Goal: Task Accomplishment & Management: Manage account settings

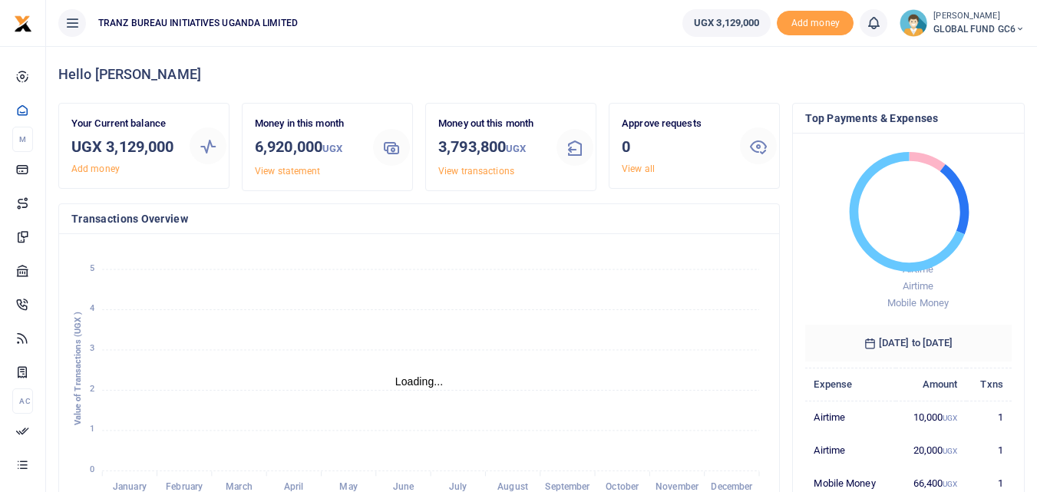
scroll to position [12, 12]
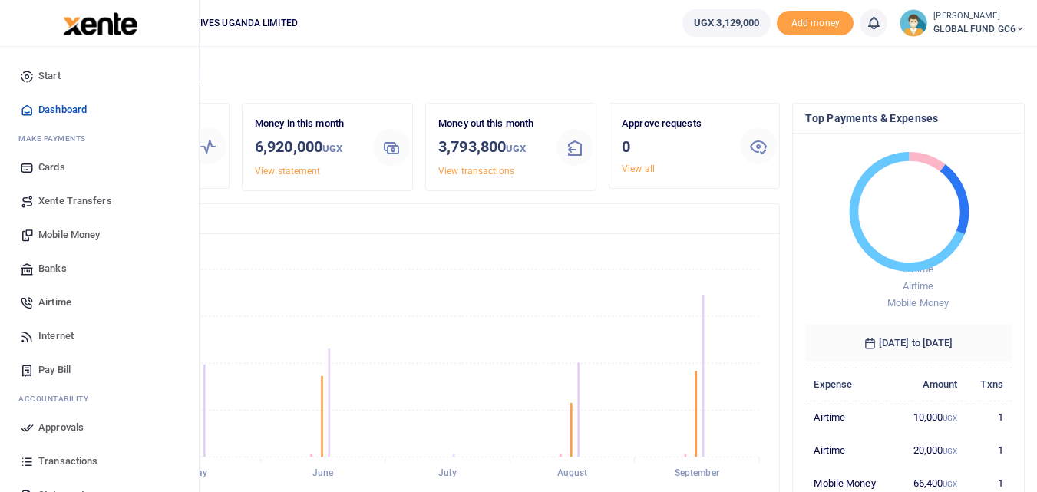
click at [66, 235] on span "Mobile Money" at bounding box center [68, 234] width 61 height 15
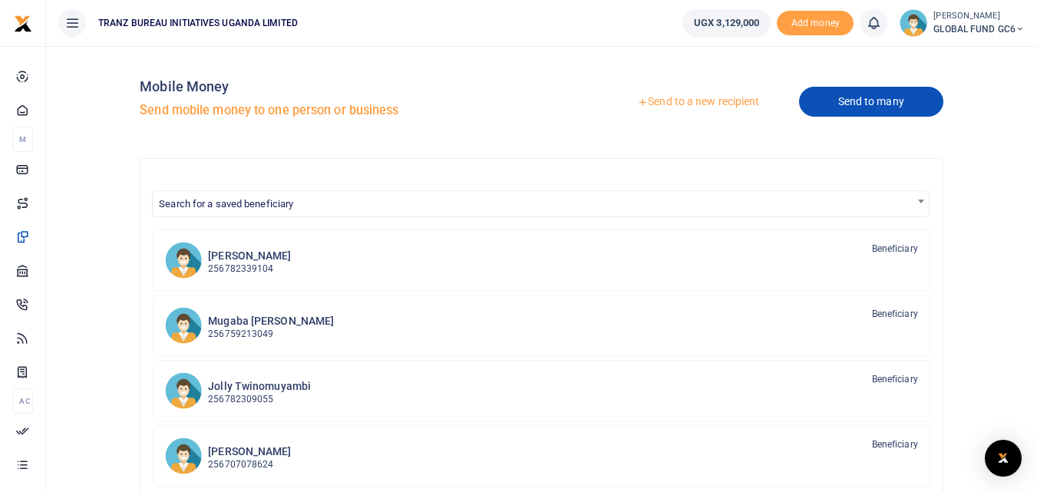
click at [840, 110] on link "Send to many" at bounding box center [871, 102] width 144 height 30
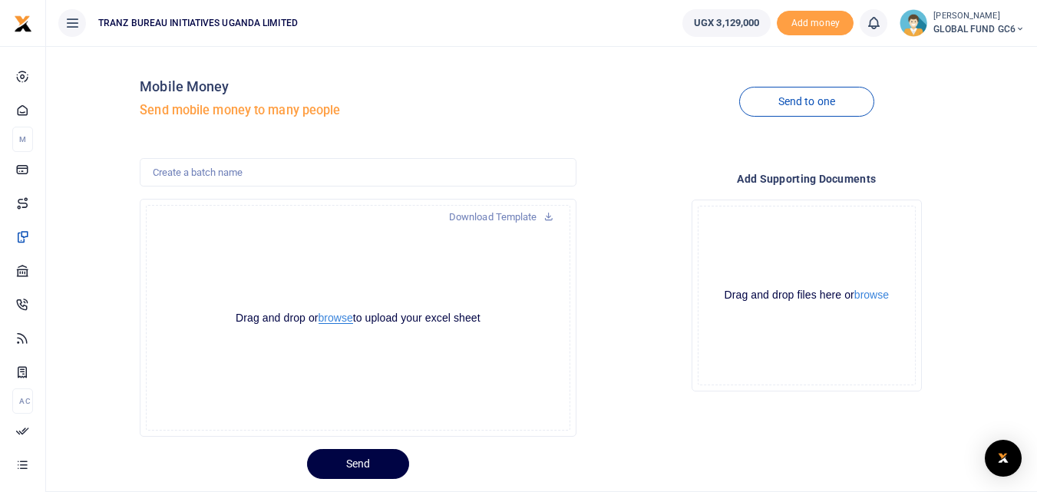
click at [338, 316] on button "browse" at bounding box center [336, 319] width 35 height 12
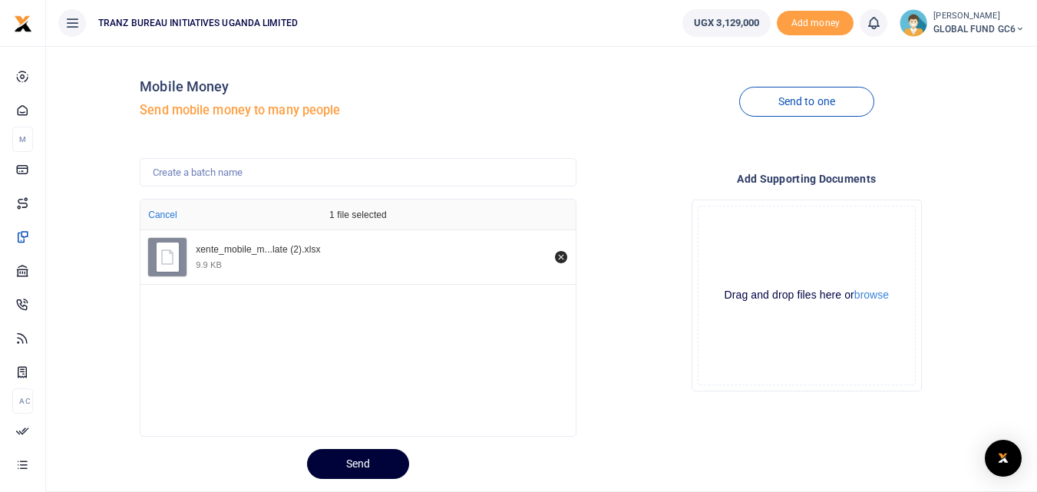
click at [337, 465] on button "Send" at bounding box center [358, 464] width 102 height 30
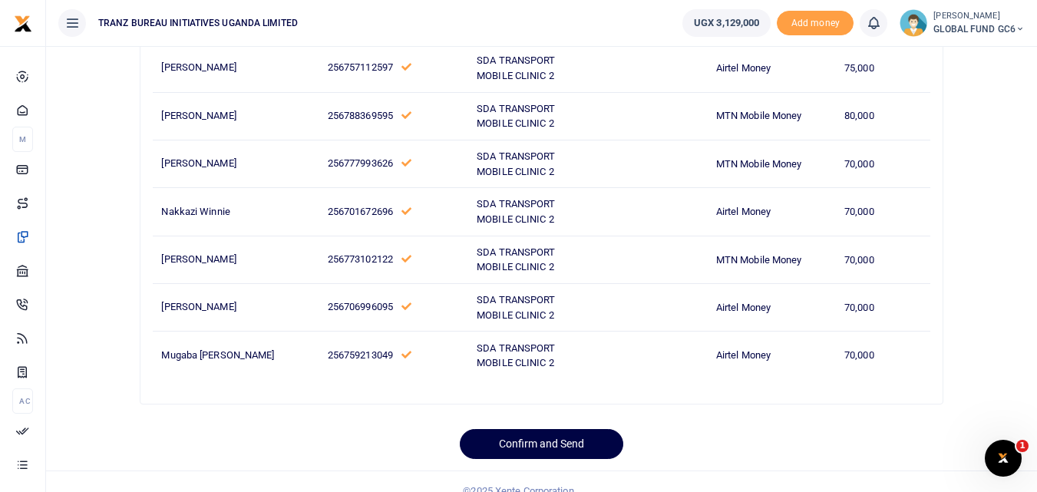
scroll to position [481, 0]
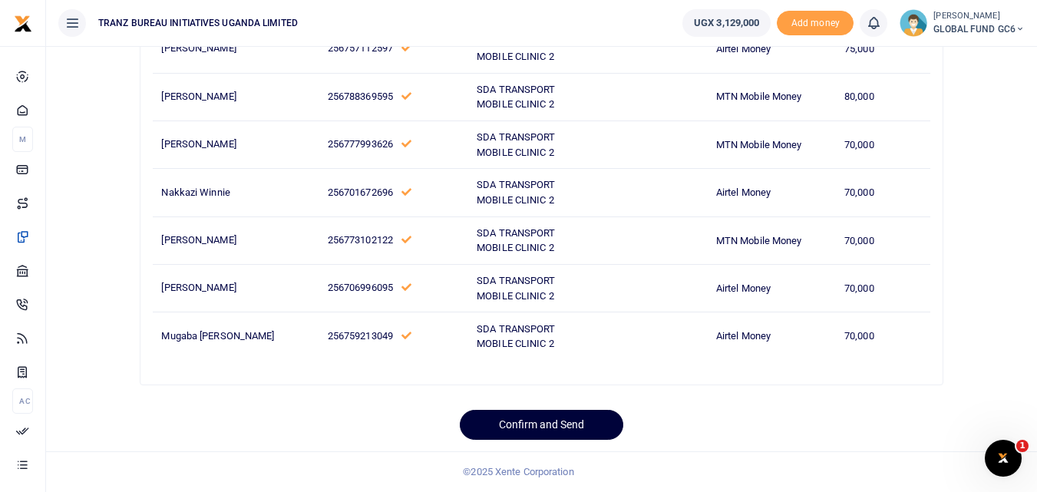
click at [501, 417] on button "Confirm and Send" at bounding box center [542, 425] width 164 height 30
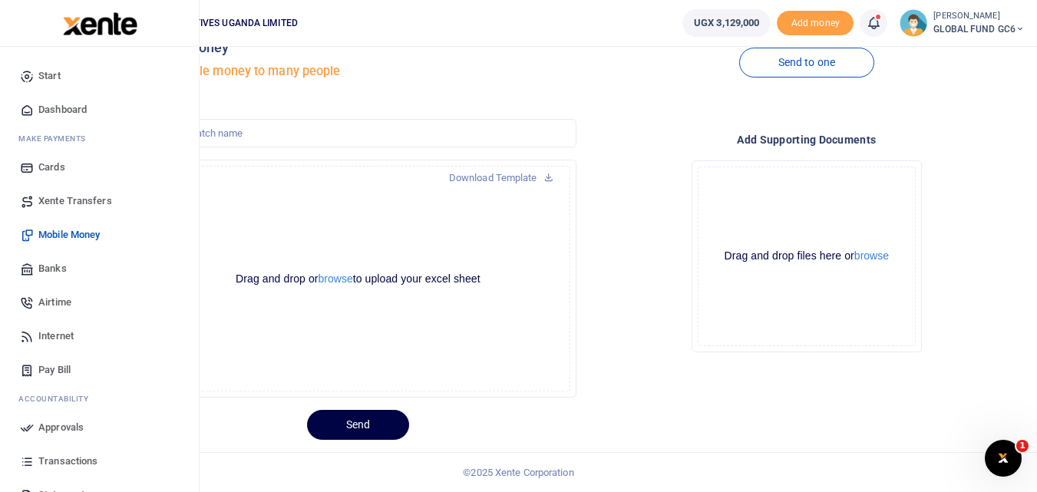
click at [68, 305] on span "Airtime" at bounding box center [54, 302] width 33 height 15
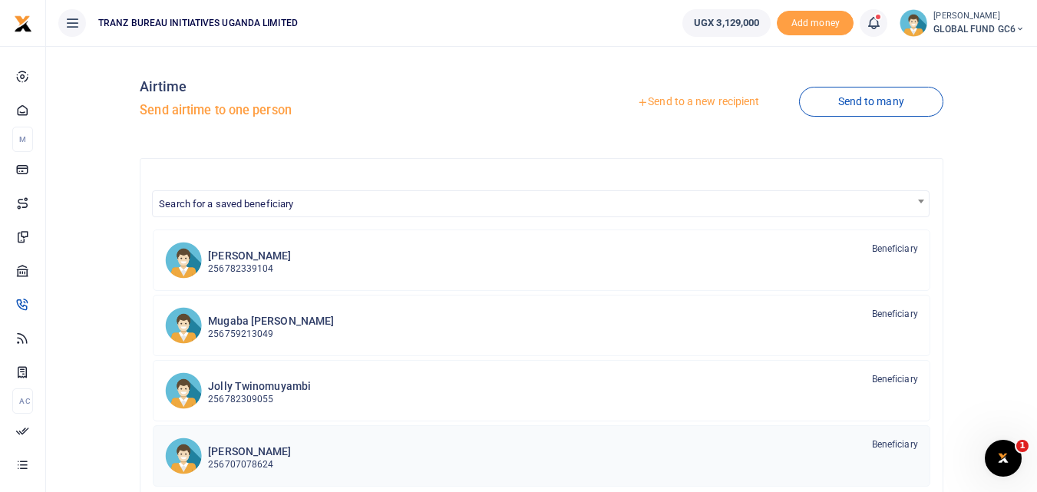
click at [277, 447] on h6 "[PERSON_NAME]" at bounding box center [249, 451] width 83 height 13
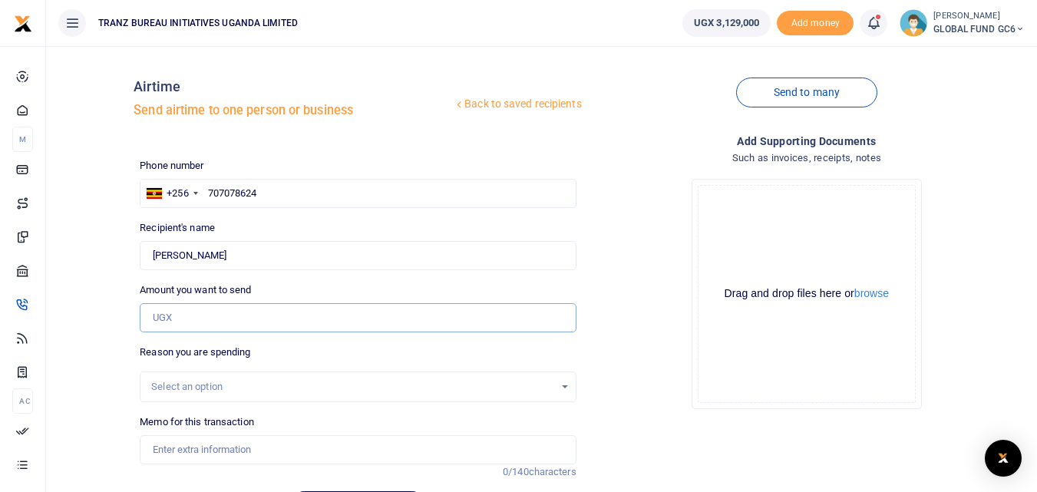
click at [211, 317] on input "Amount you want to send" at bounding box center [358, 317] width 436 height 29
type input "20,000"
click at [203, 388] on div "Select an option" at bounding box center [352, 386] width 402 height 15
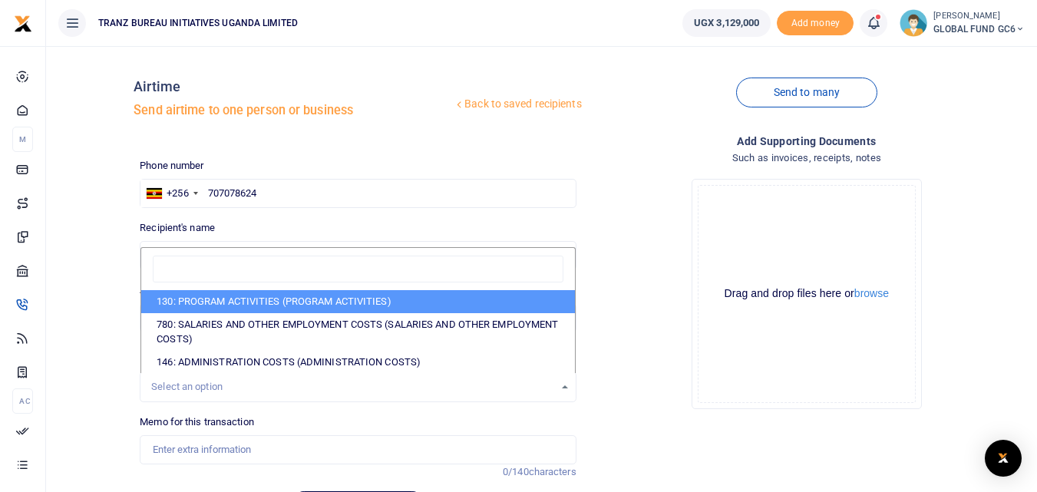
click at [276, 306] on li "130: PROGRAM ACTIVITIES (PROGRAM ACTIVITIES)" at bounding box center [357, 301] width 433 height 23
select select "5376"
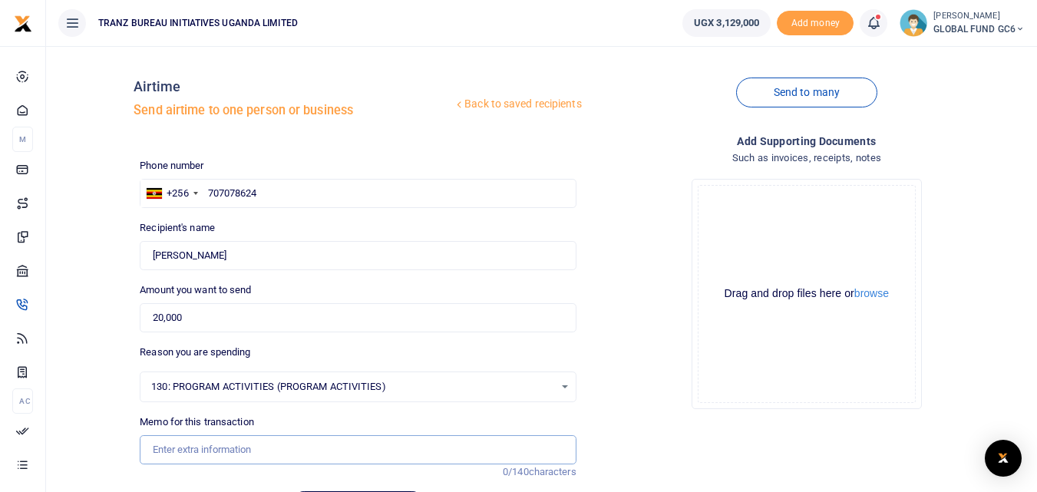
click at [200, 449] on input "Memo for this transaction" at bounding box center [358, 449] width 436 height 29
click at [660, 417] on div "Drop your files here Drag and drop files here or browse Powered by Uppy" at bounding box center [807, 294] width 436 height 255
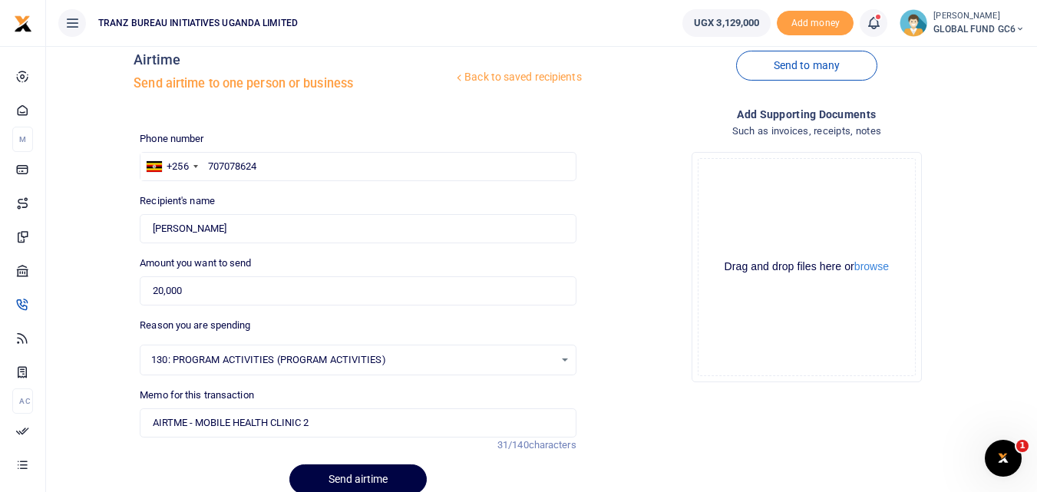
scroll to position [31, 0]
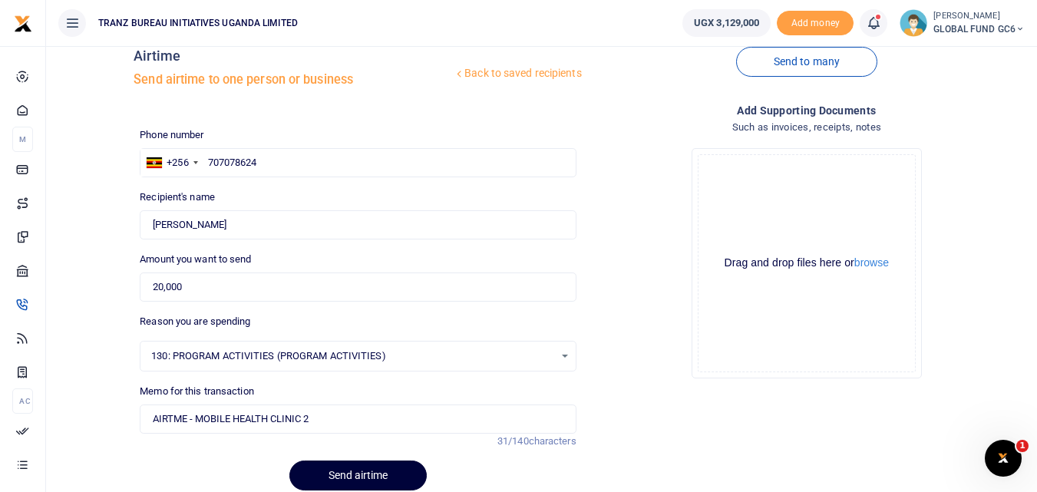
click at [336, 478] on button "Send airtime" at bounding box center [358, 476] width 137 height 30
click at [197, 419] on input "AIRTME - MOBILE HEALTH CLINIC 2" at bounding box center [358, 419] width 436 height 29
type input "AIRTME MOBILE HEALTH CLINIC 2"
click at [215, 451] on div "Phone number +256 Uganda +256 707078624 Phone is required. Recipient's name Bas…" at bounding box center [358, 315] width 448 height 376
click at [299, 474] on button "Send airtime" at bounding box center [358, 476] width 137 height 30
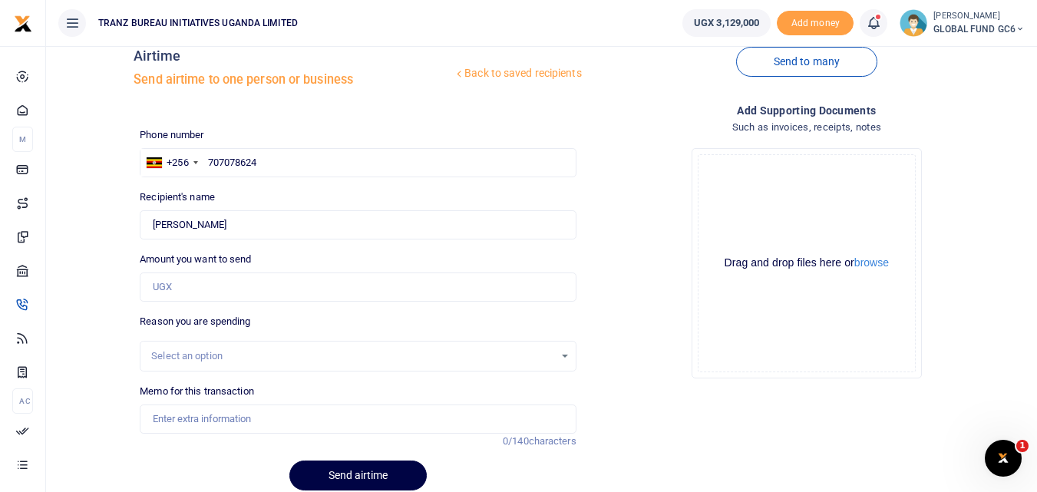
click at [870, 19] on icon at bounding box center [873, 23] width 15 height 17
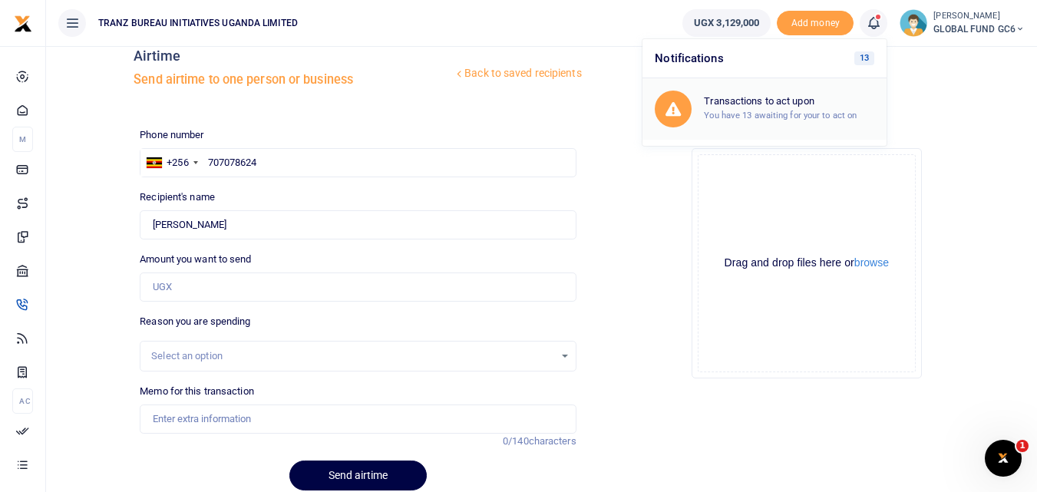
click at [766, 99] on h6 "Transactions to act upon" at bounding box center [789, 101] width 170 height 12
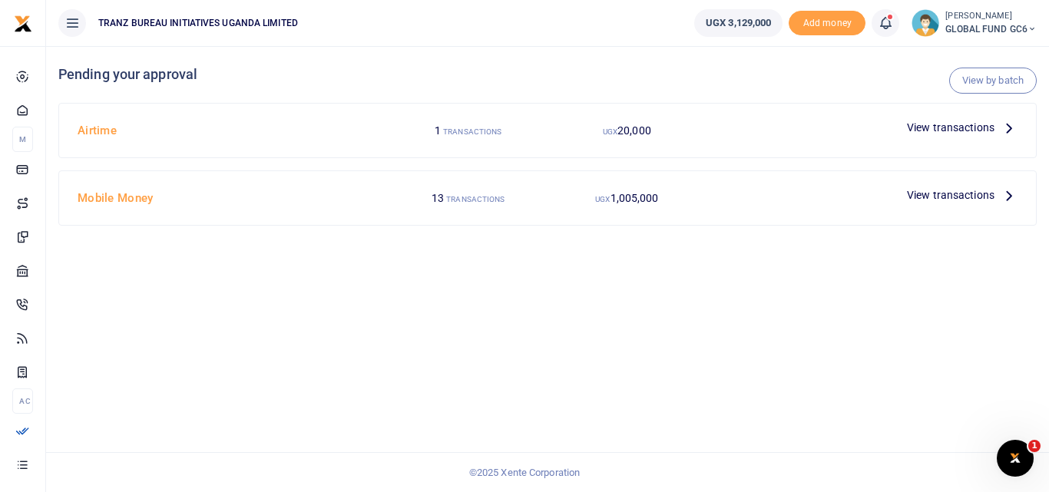
click at [675, 134] on div "UGX 20,000" at bounding box center [627, 130] width 159 height 29
click at [949, 131] on span "View transactions" at bounding box center [951, 127] width 88 height 17
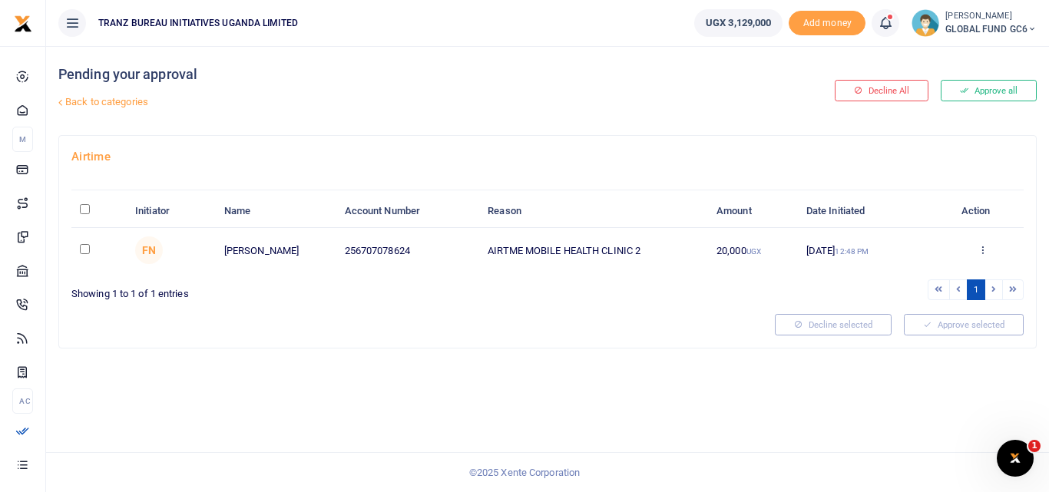
click at [80, 248] on input "checkbox" at bounding box center [85, 249] width 10 height 10
checkbox input "true"
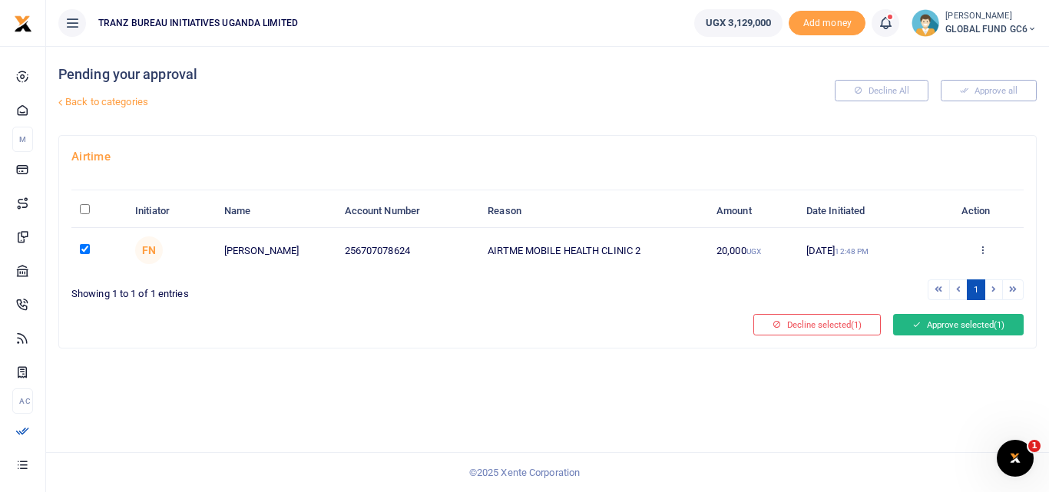
click at [945, 333] on button "Approve selected (1)" at bounding box center [958, 325] width 131 height 22
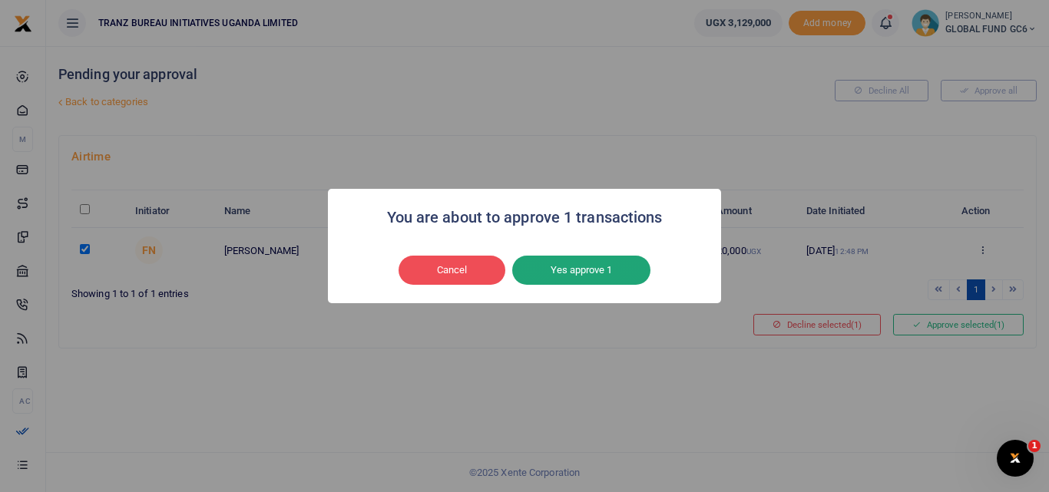
click at [573, 274] on button "Yes approve 1" at bounding box center [581, 270] width 138 height 29
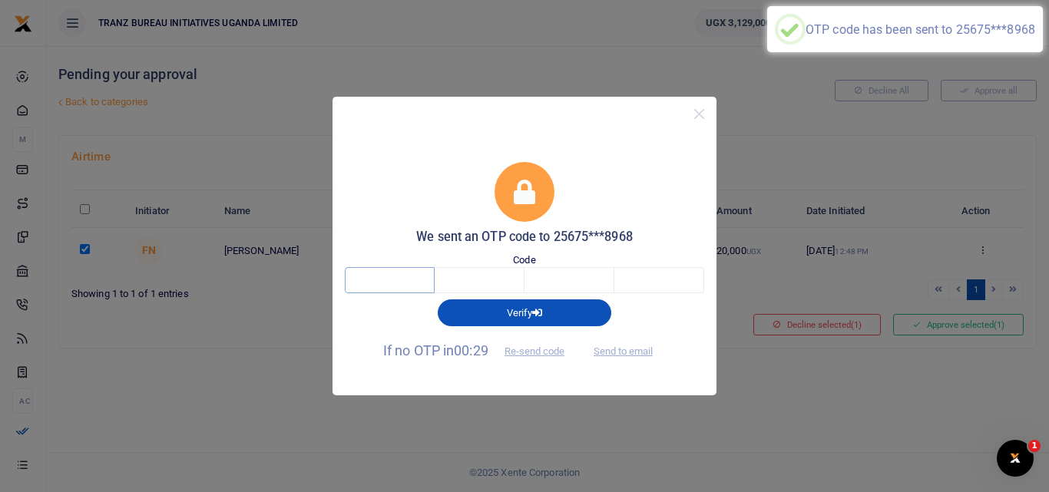
click at [390, 283] on input "text" at bounding box center [390, 280] width 90 height 26
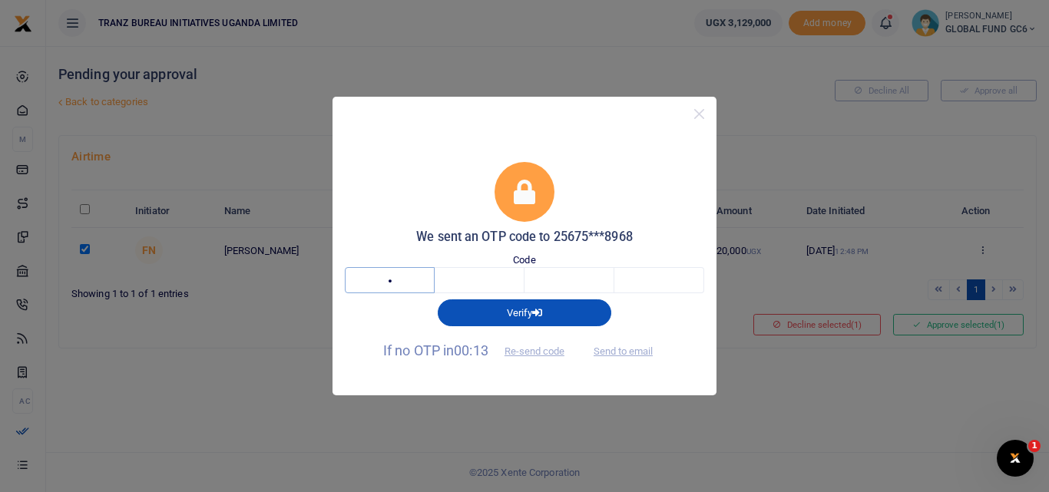
type input "6"
type input "7"
type input "2"
type input "9"
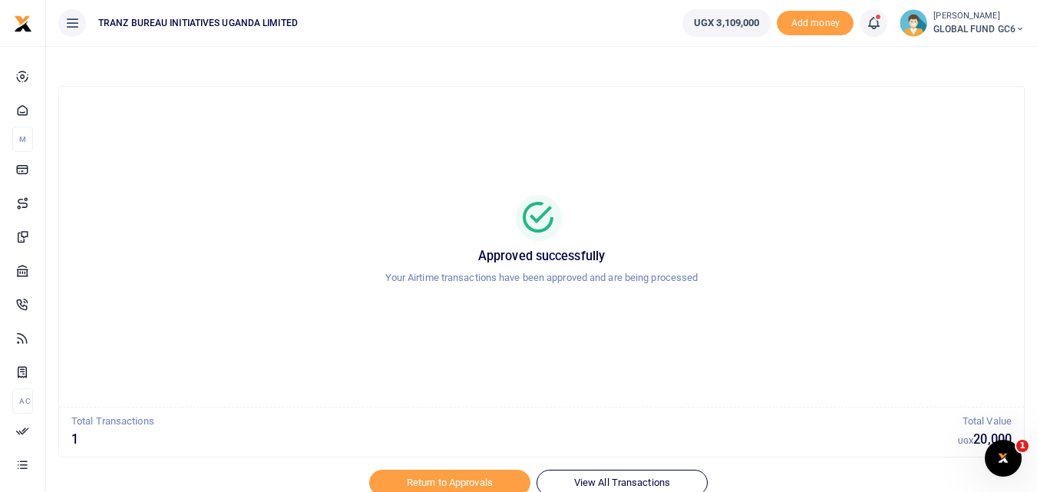
click at [350, 331] on div "Approved successfully Your Airtime transactions have been approved and are bein…" at bounding box center [542, 247] width 928 height 296
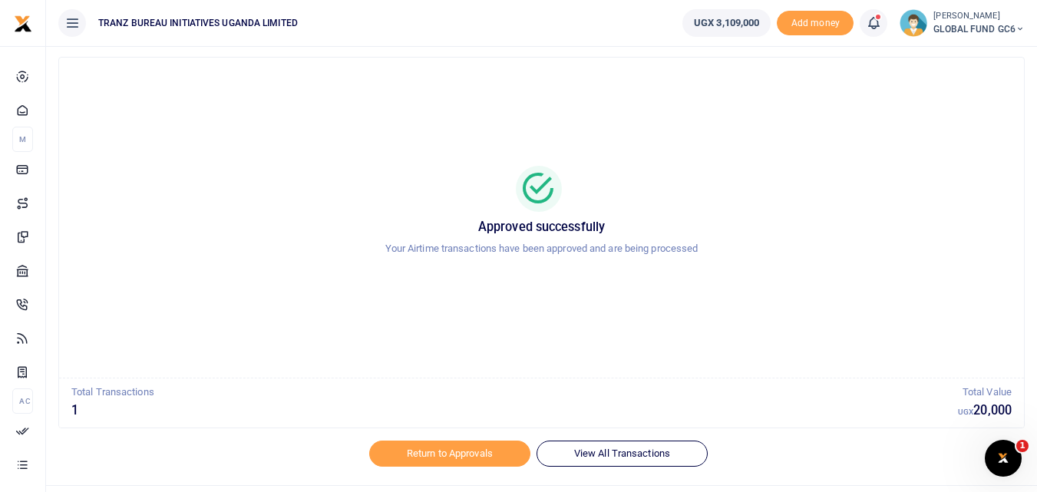
scroll to position [31, 0]
click at [475, 455] on link "Return to Approvals" at bounding box center [449, 452] width 161 height 26
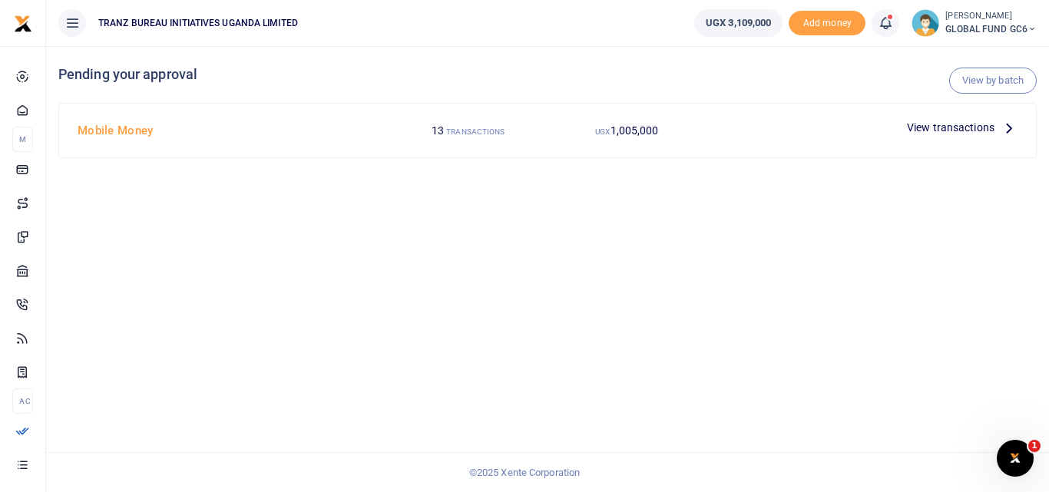
click at [948, 127] on span "View transactions" at bounding box center [951, 127] width 88 height 17
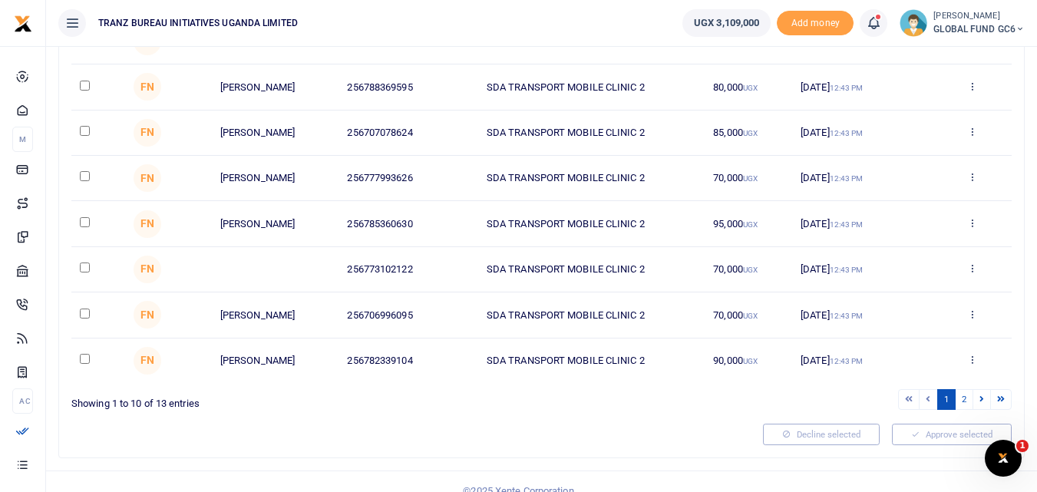
scroll to position [307, 0]
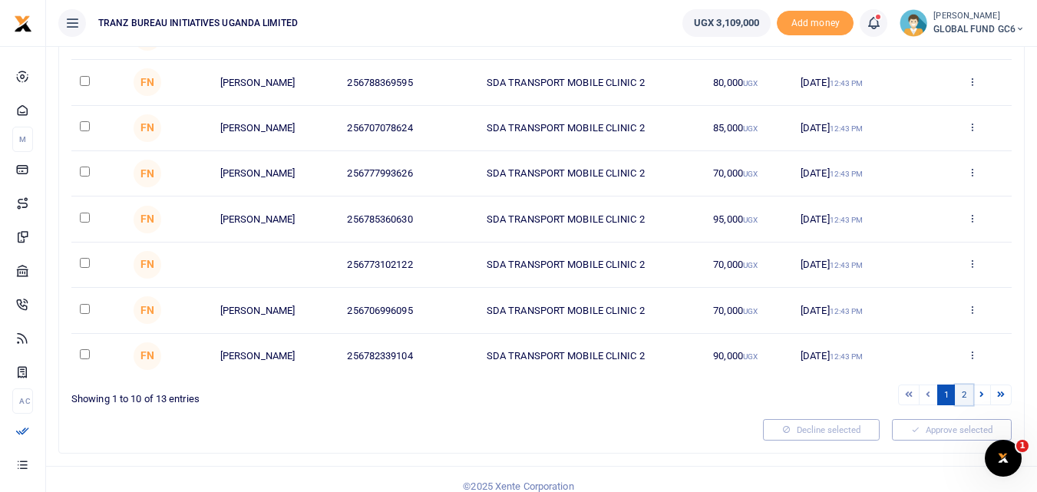
click at [964, 394] on link "2" at bounding box center [964, 395] width 18 height 21
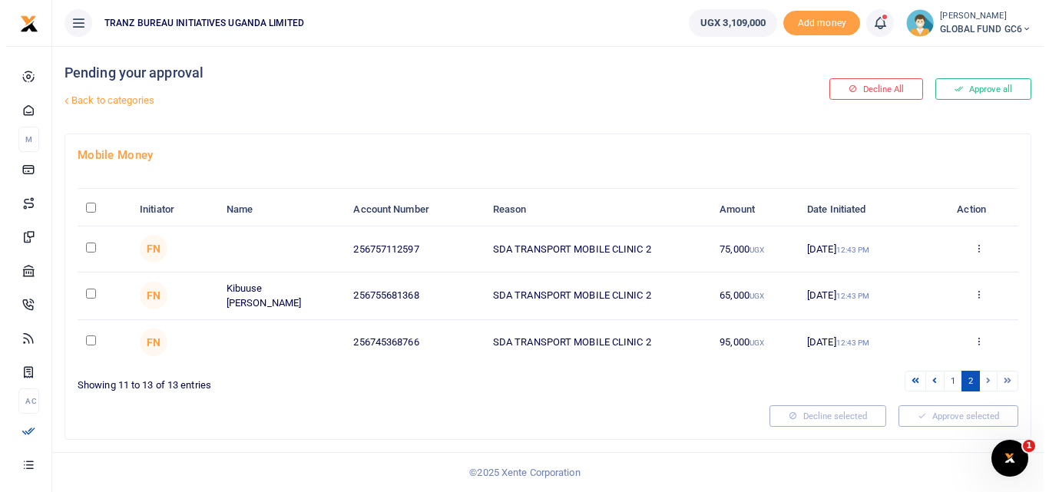
scroll to position [0, 0]
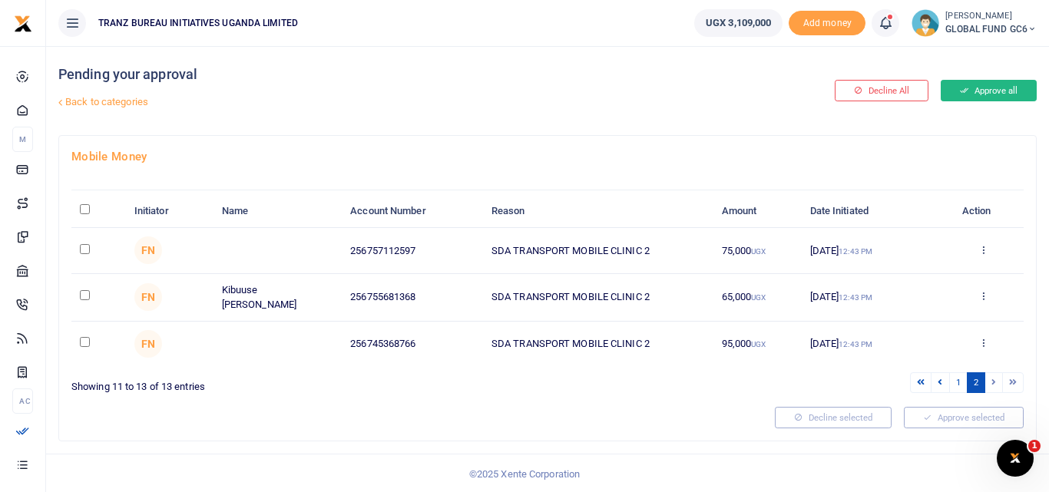
click at [964, 88] on icon at bounding box center [964, 90] width 8 height 11
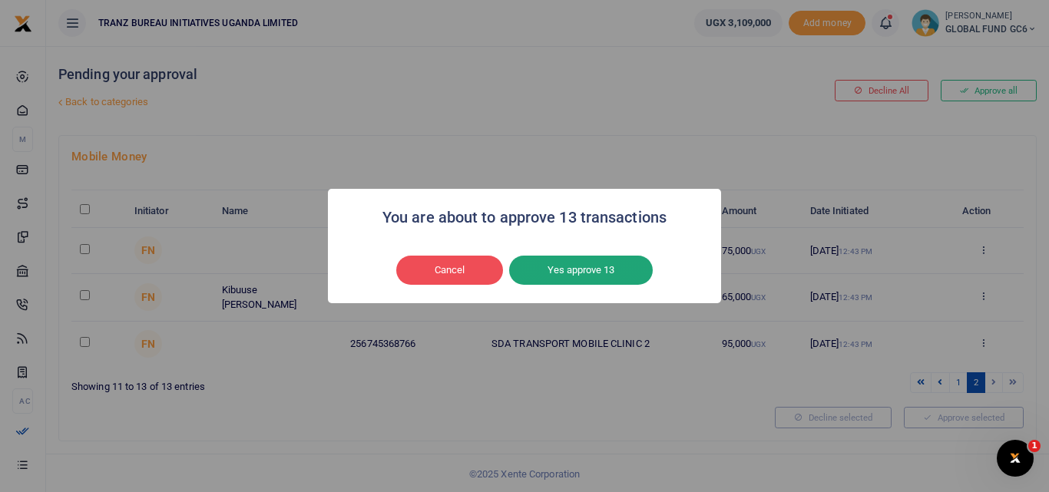
click at [595, 265] on button "Yes approve 13" at bounding box center [581, 270] width 144 height 29
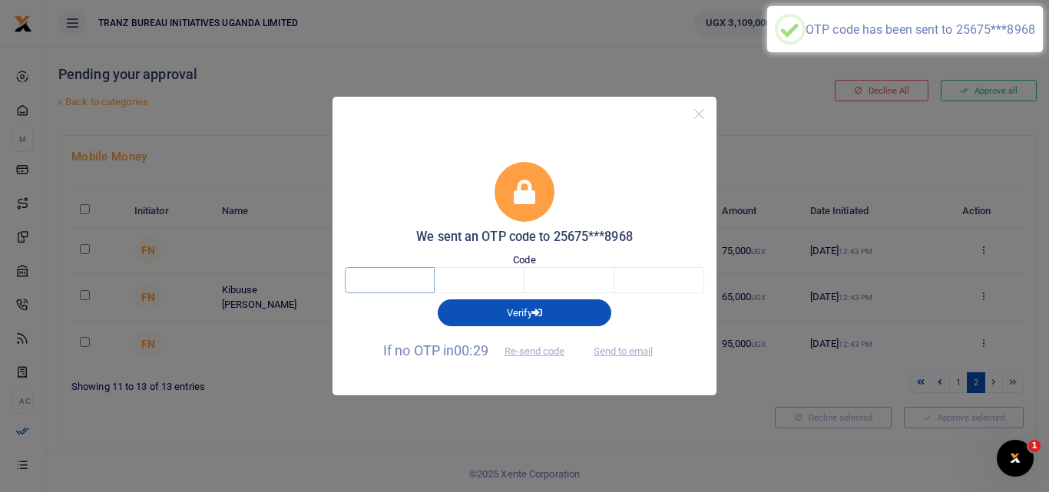
click at [402, 280] on input "text" at bounding box center [390, 280] width 90 height 26
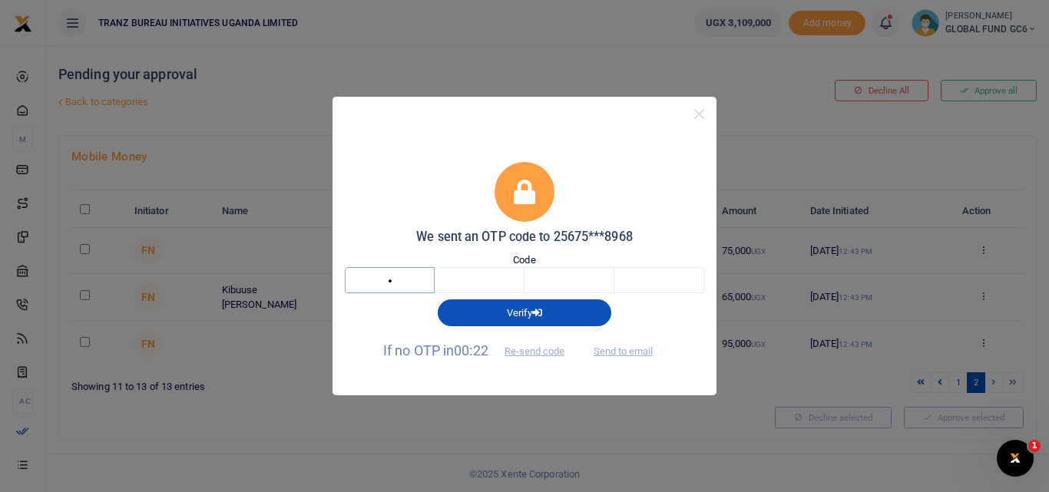
type input "9"
type input "4"
type input "8"
type input "1"
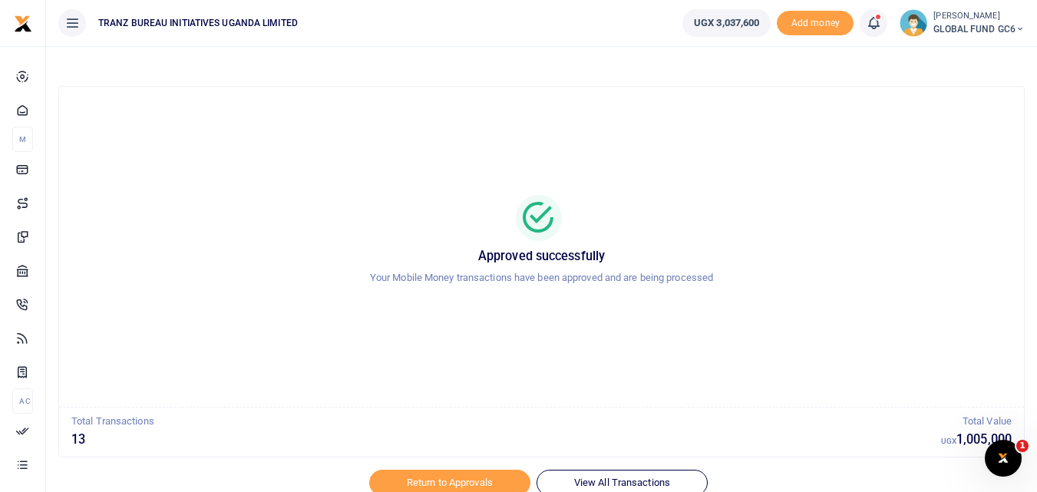
click at [582, 476] on div at bounding box center [519, 483] width 269 height 18
click at [731, 422] on p "Total Transactions" at bounding box center [506, 422] width 870 height 16
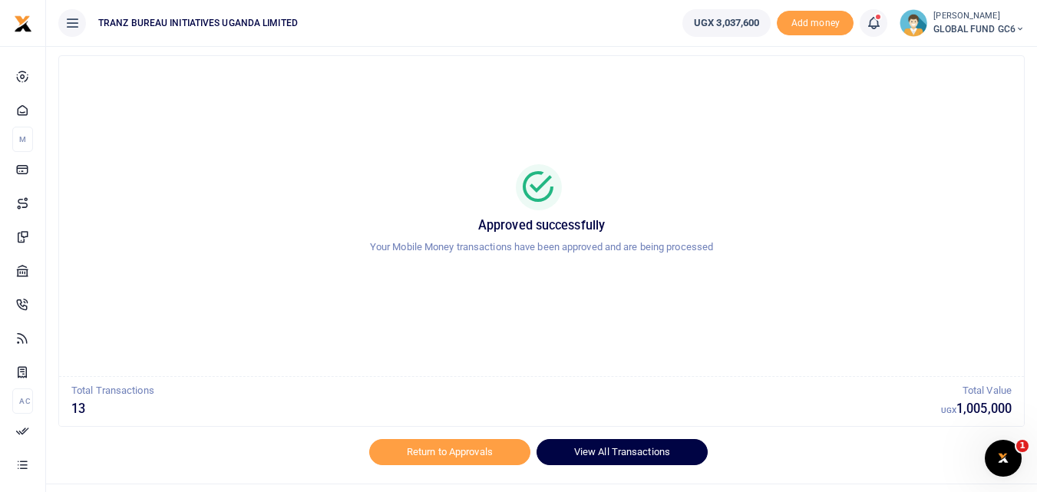
click at [661, 458] on link "View All Transactions" at bounding box center [622, 452] width 171 height 26
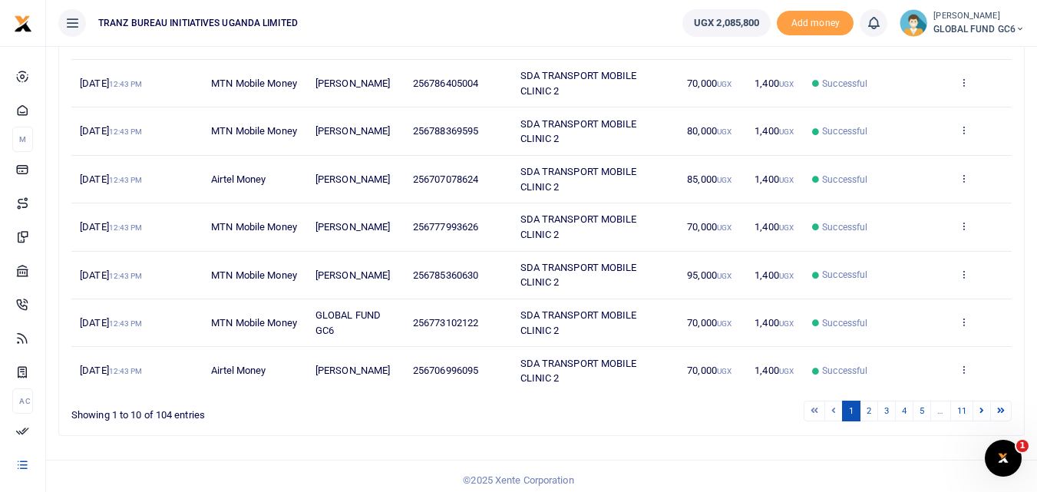
scroll to position [369, 0]
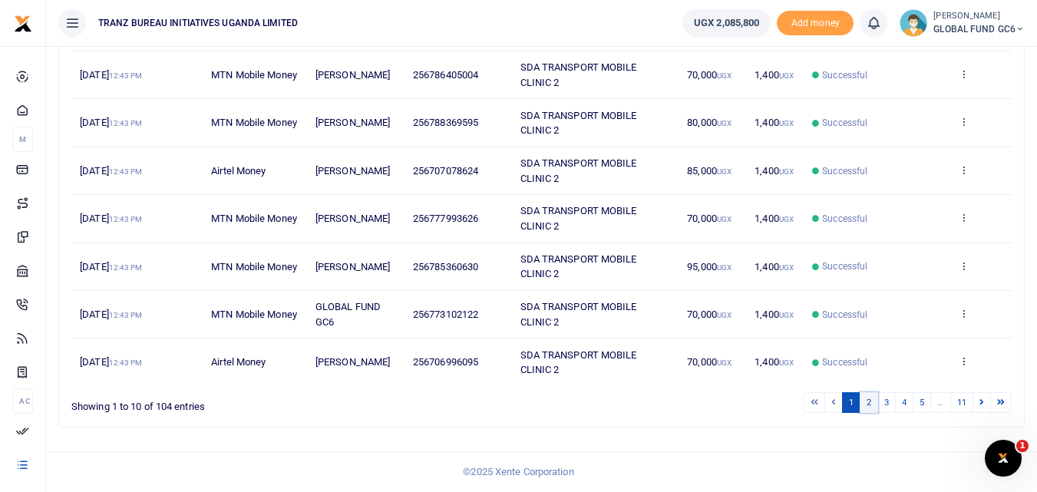
click at [869, 413] on link "2" at bounding box center [869, 402] width 18 height 21
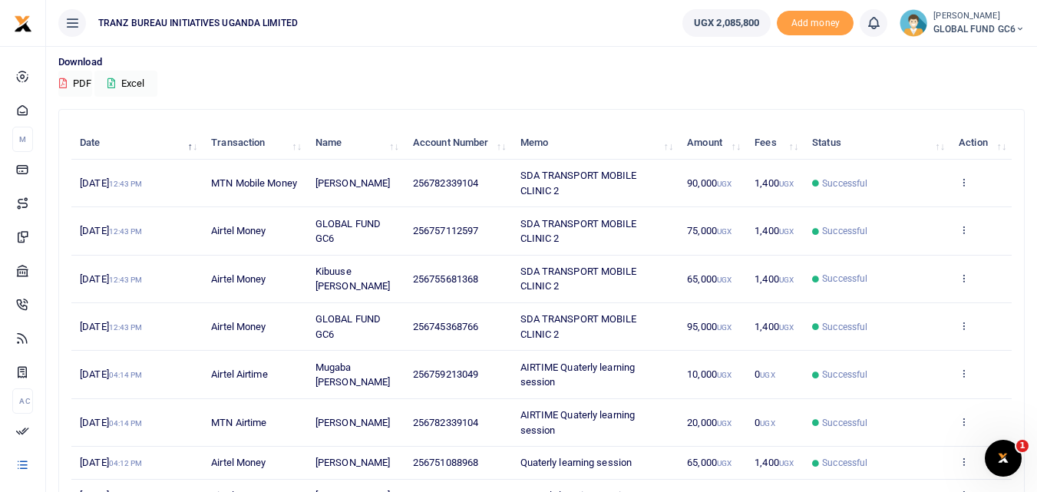
scroll to position [98, 0]
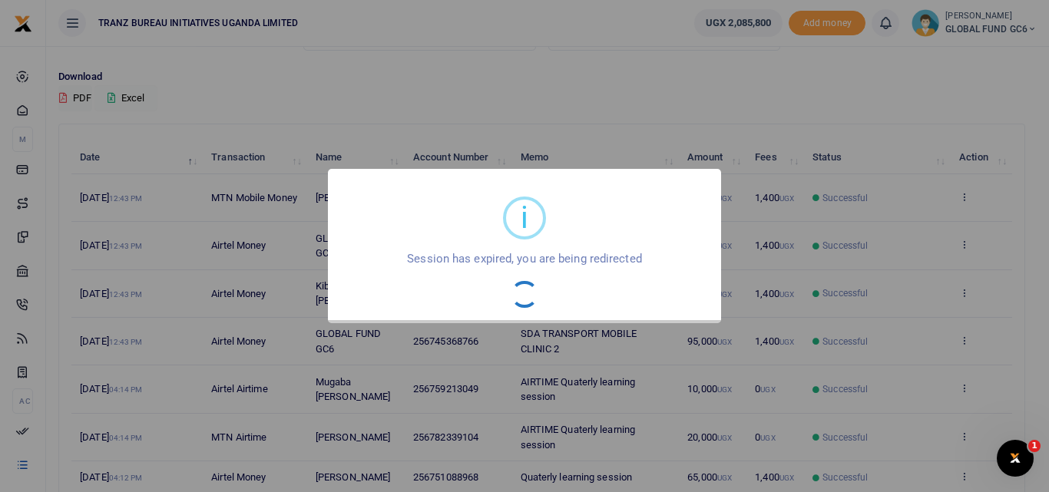
click at [124, 95] on div "i × Session has expired, you are being redirected OK No Cancel" at bounding box center [524, 246] width 1049 height 492
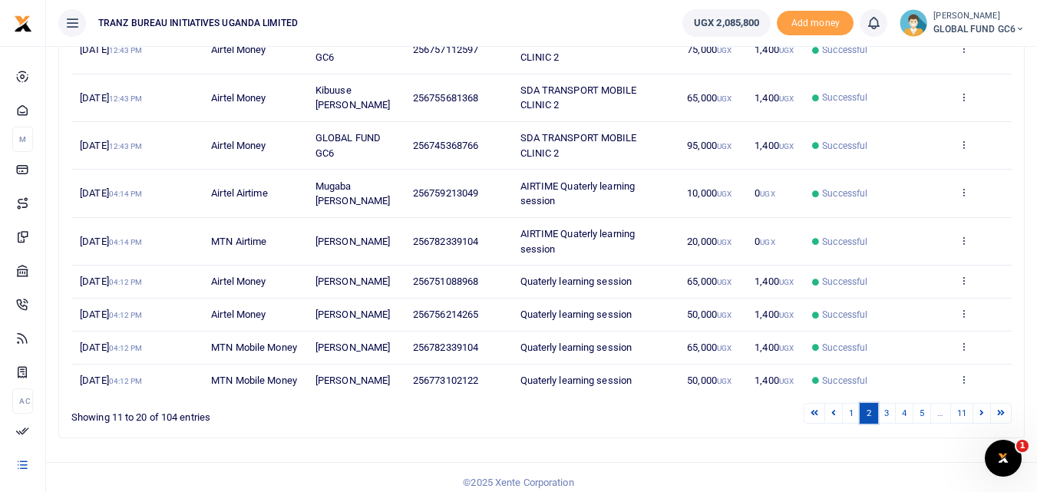
scroll to position [364, 0]
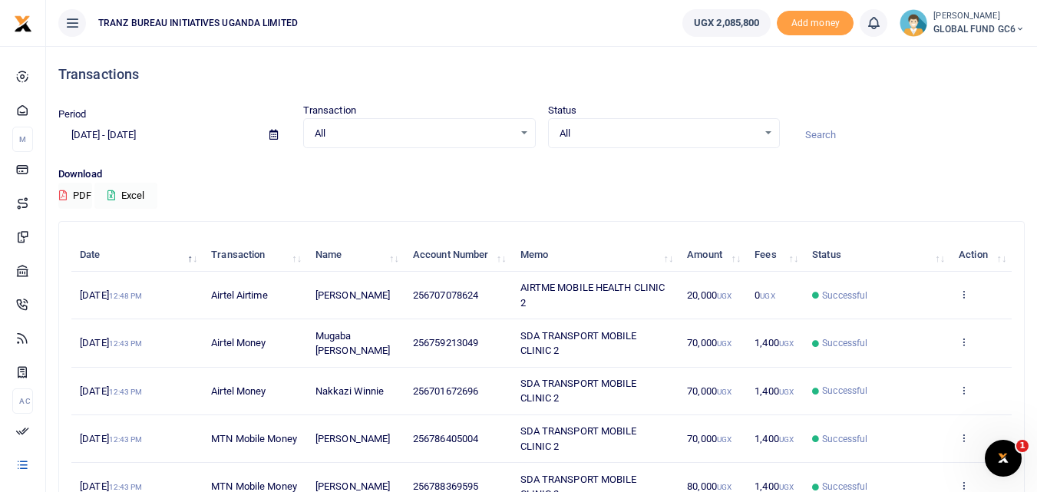
click at [124, 197] on button "Excel" at bounding box center [125, 196] width 63 height 26
click at [75, 196] on button "PDF" at bounding box center [75, 196] width 34 height 26
